Goal: Navigation & Orientation: Find specific page/section

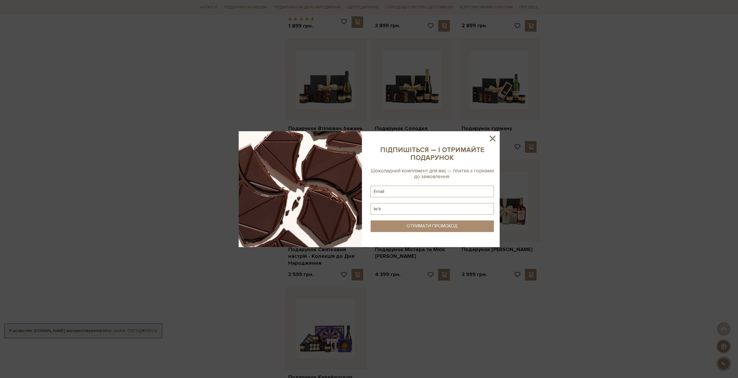
scroll to position [435, 0]
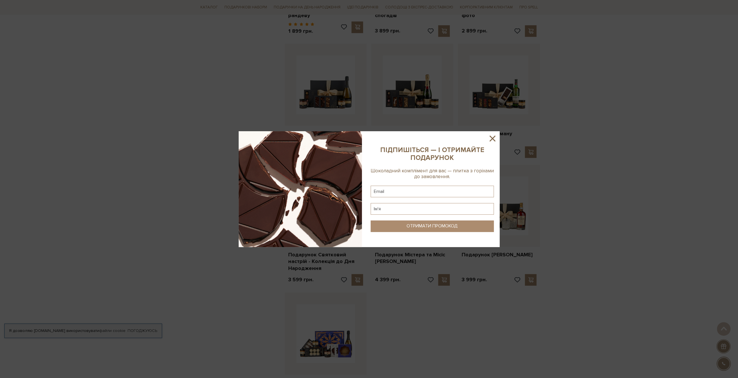
click at [635, 232] on div at bounding box center [369, 189] width 738 height 378
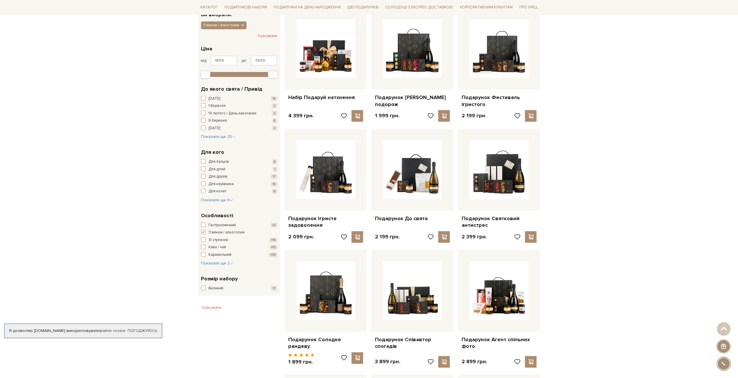
scroll to position [0, 0]
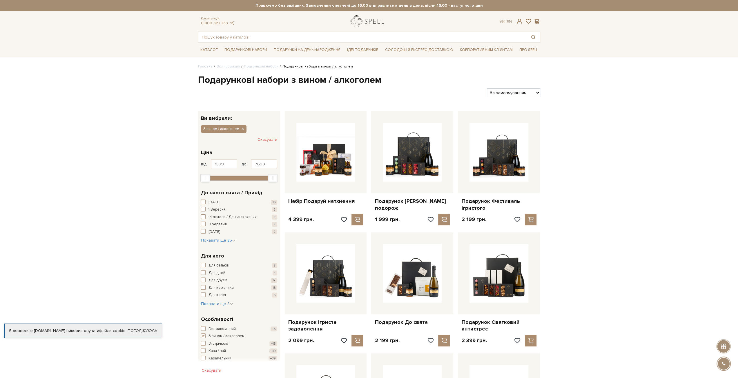
click at [370, 20] on link "logo" at bounding box center [368, 21] width 36 height 12
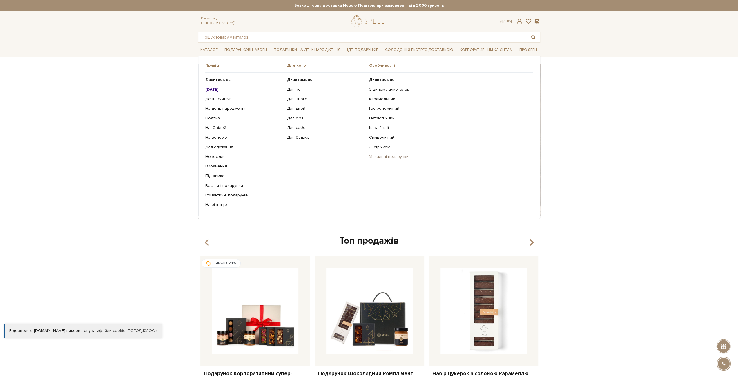
click at [404, 156] on link "Унікальні подарунки" at bounding box center [448, 156] width 159 height 5
